Goal: Information Seeking & Learning: Learn about a topic

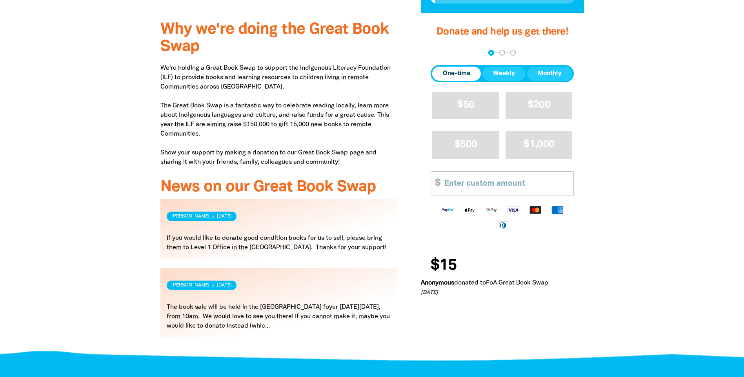
scroll to position [235, 0]
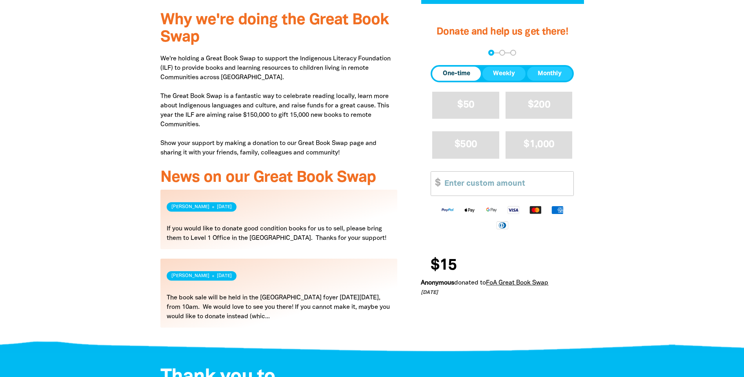
click at [271, 306] on link "Read more" at bounding box center [278, 293] width 237 height 69
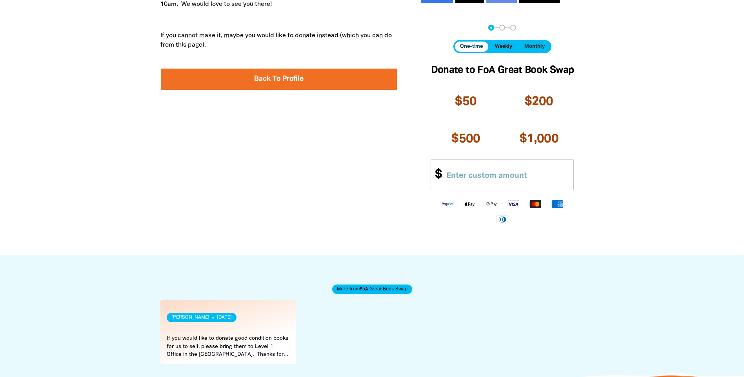
scroll to position [392, 0]
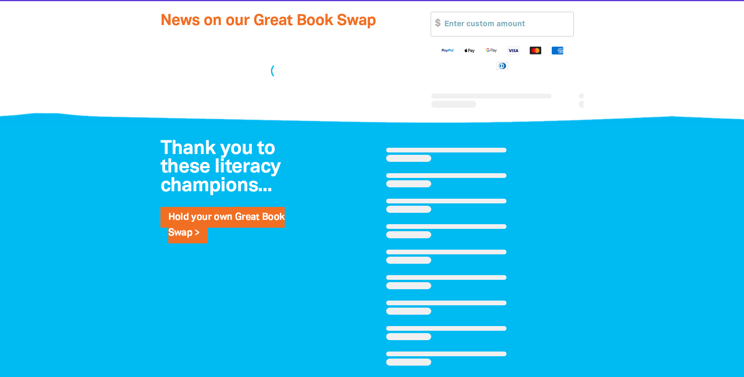
scroll to position [235, 0]
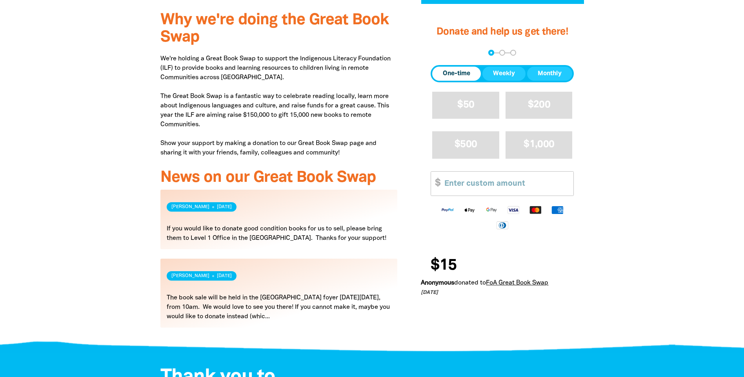
click at [220, 222] on link "Read more" at bounding box center [278, 220] width 237 height 60
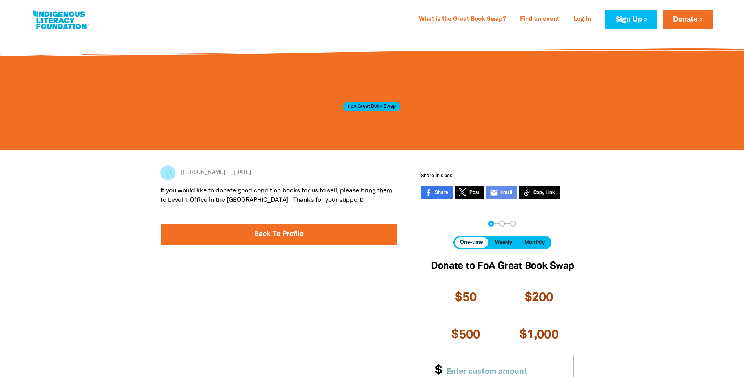
scroll to position [235, 0]
